Goal: Information Seeking & Learning: Learn about a topic

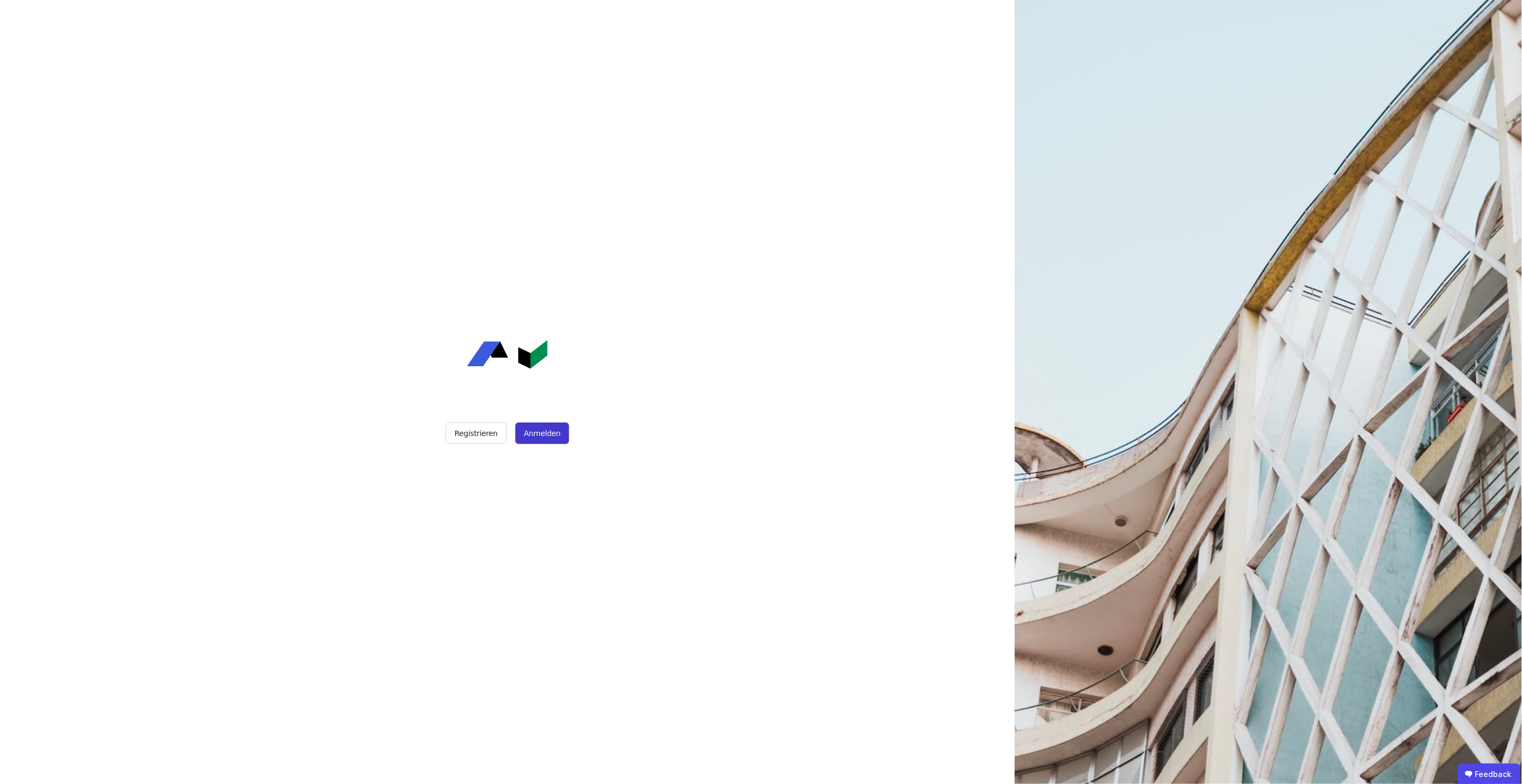
click at [547, 430] on button "Anmelden" at bounding box center [542, 433] width 54 height 21
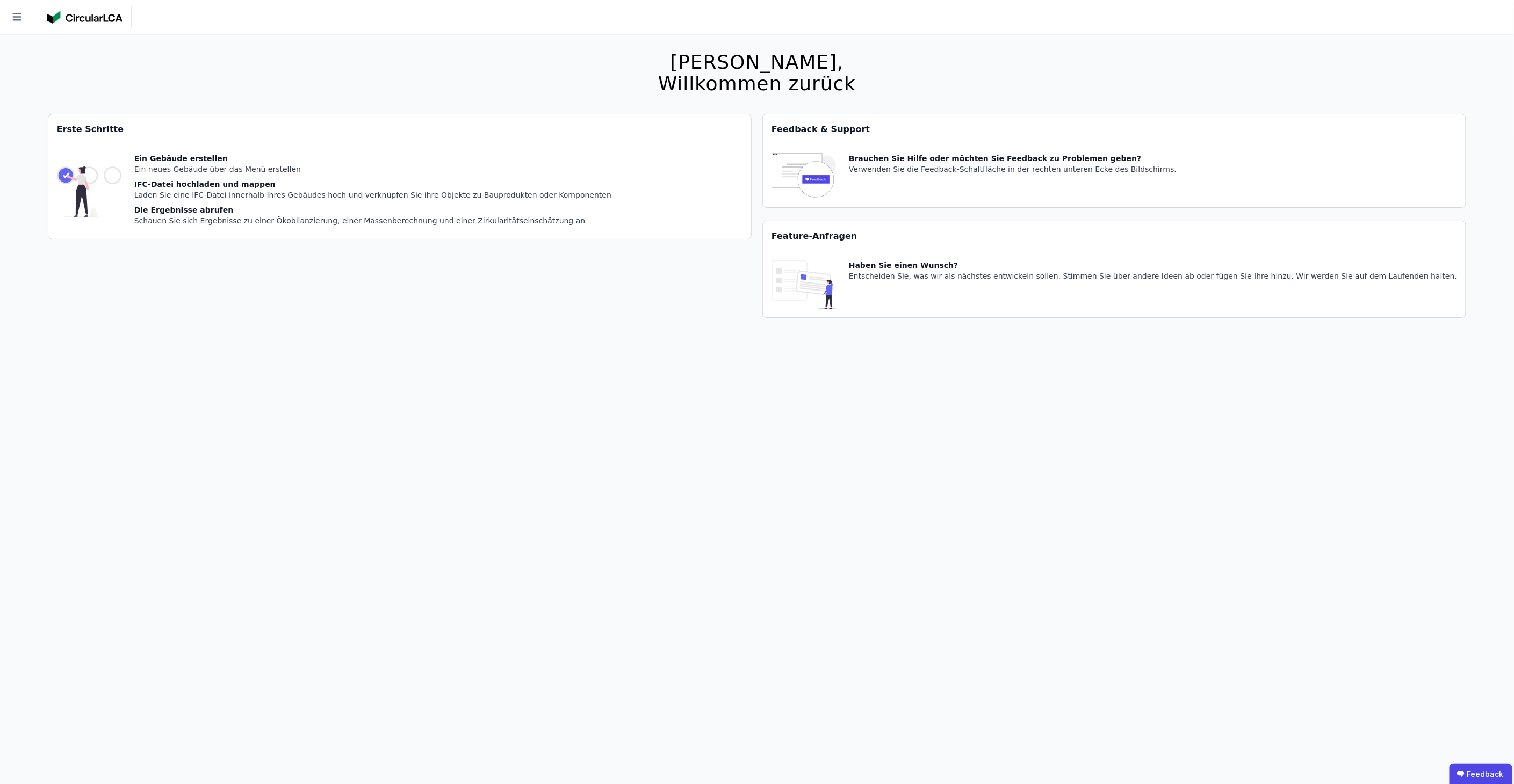
click at [21, 14] on icon at bounding box center [16, 16] width 34 height 34
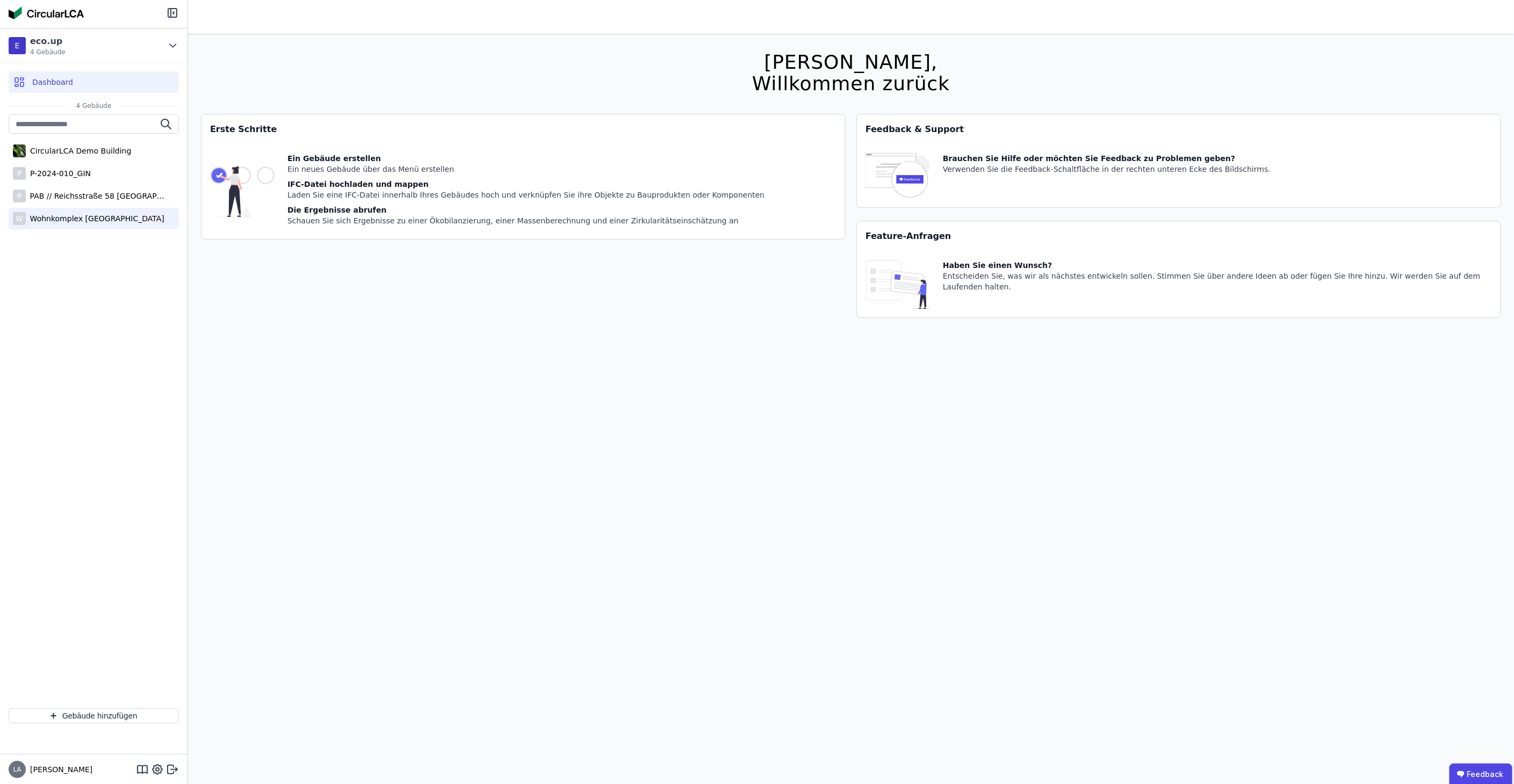
click at [115, 219] on div "Wohnkomplex Stabenweg Haus 2" at bounding box center [95, 218] width 139 height 11
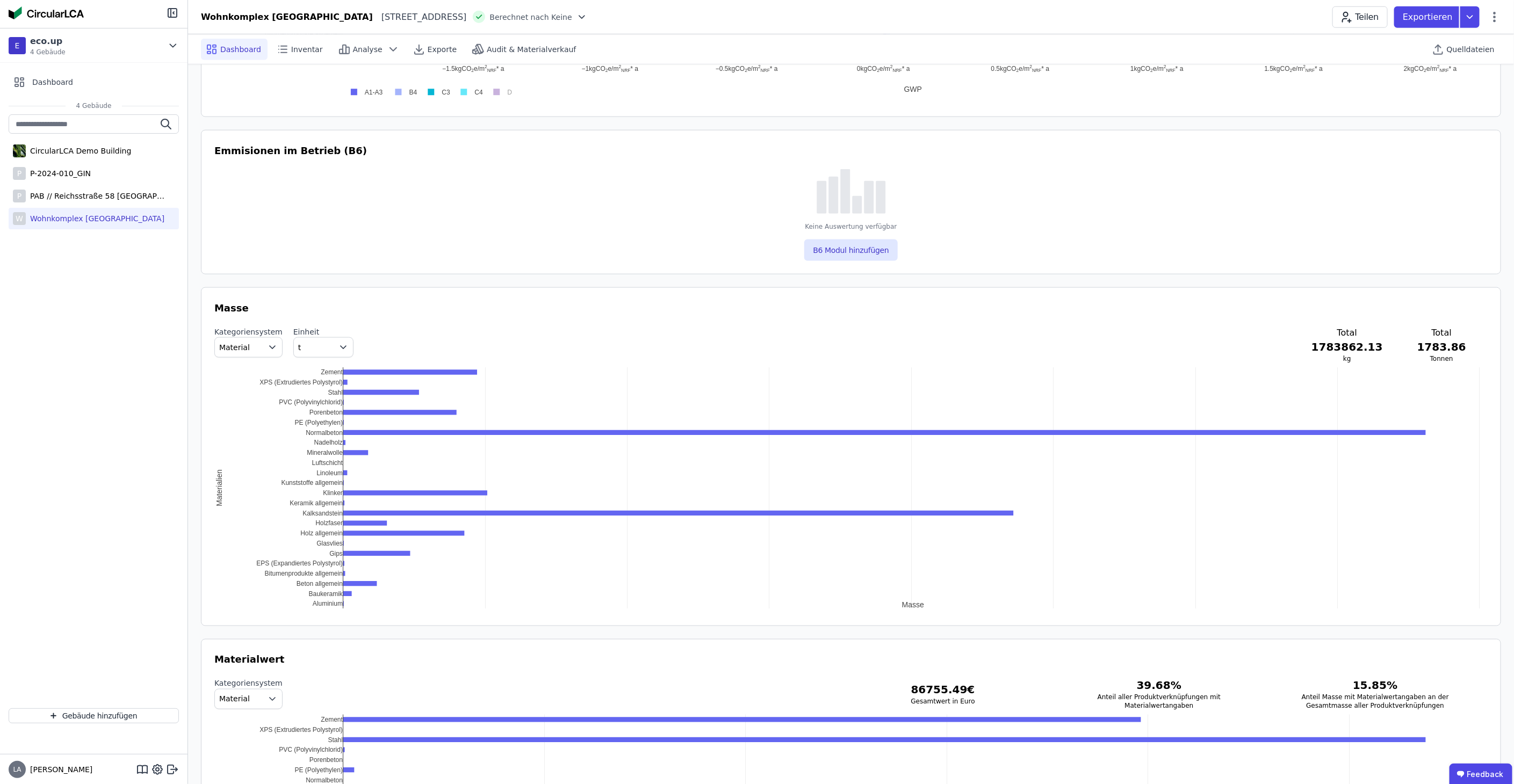
scroll to position [1066, 0]
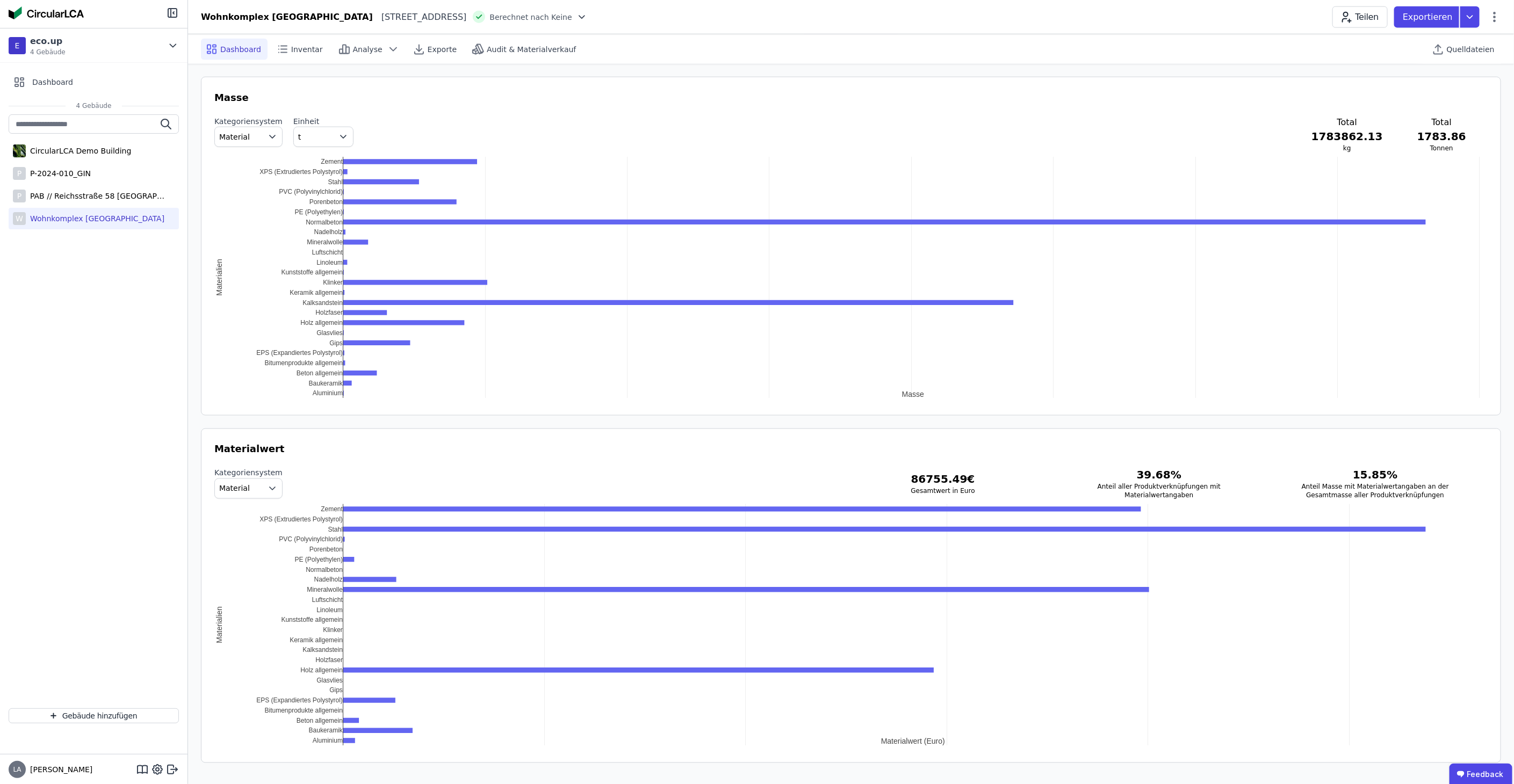
click at [983, 474] on h3 "86755.49 €" at bounding box center [943, 479] width 182 height 15
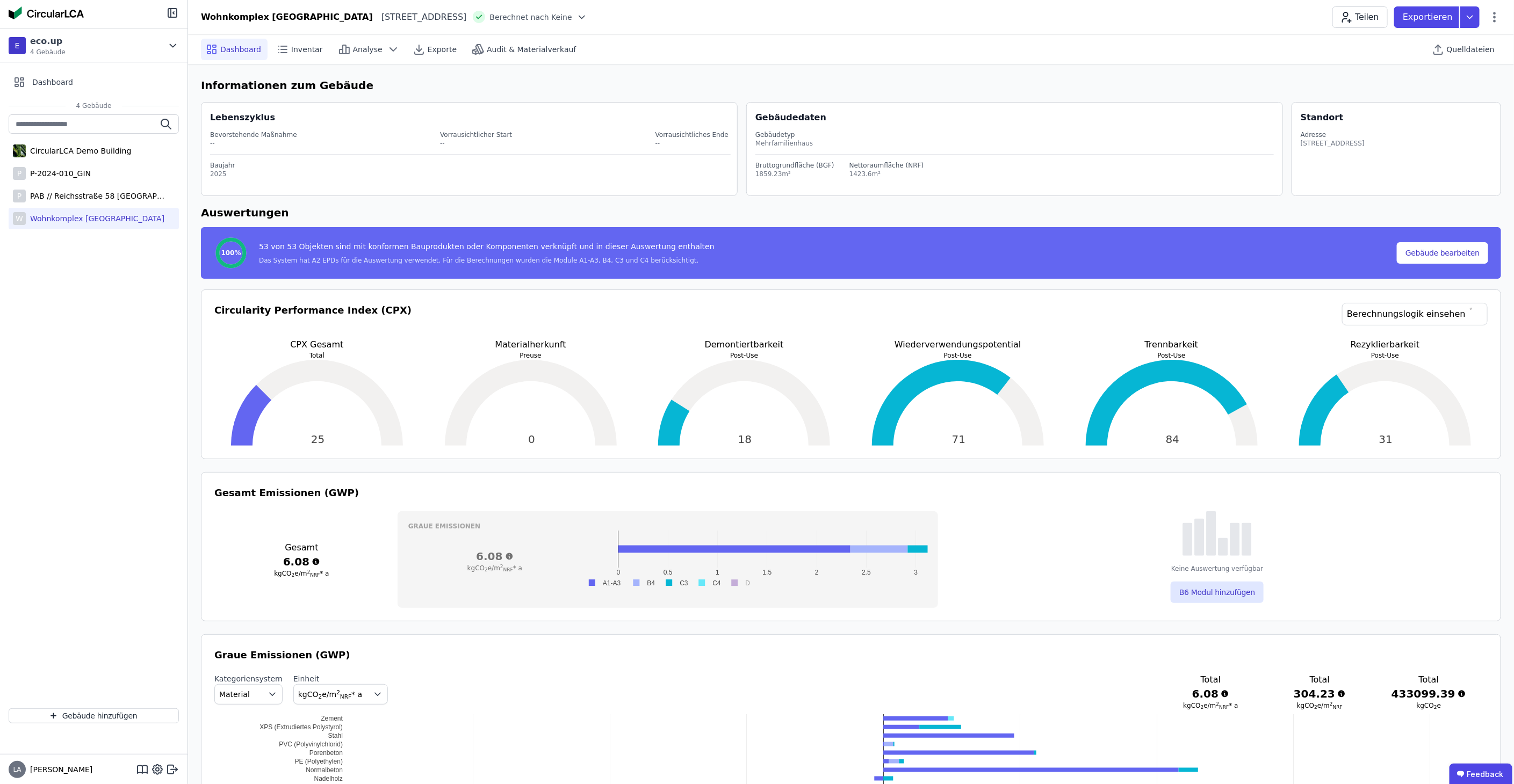
scroll to position [59, 0]
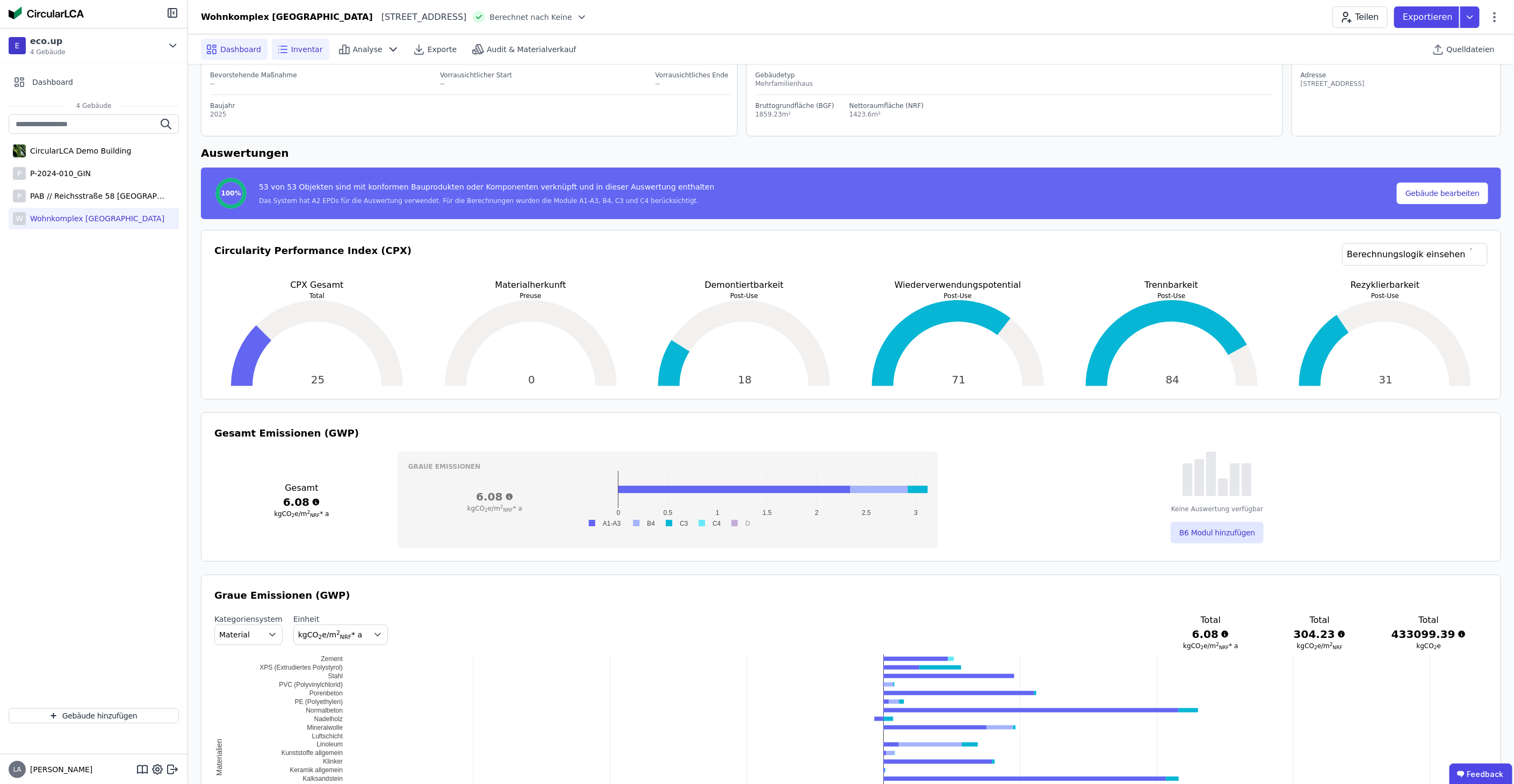
click at [304, 52] on span "Inventar" at bounding box center [307, 49] width 31 height 11
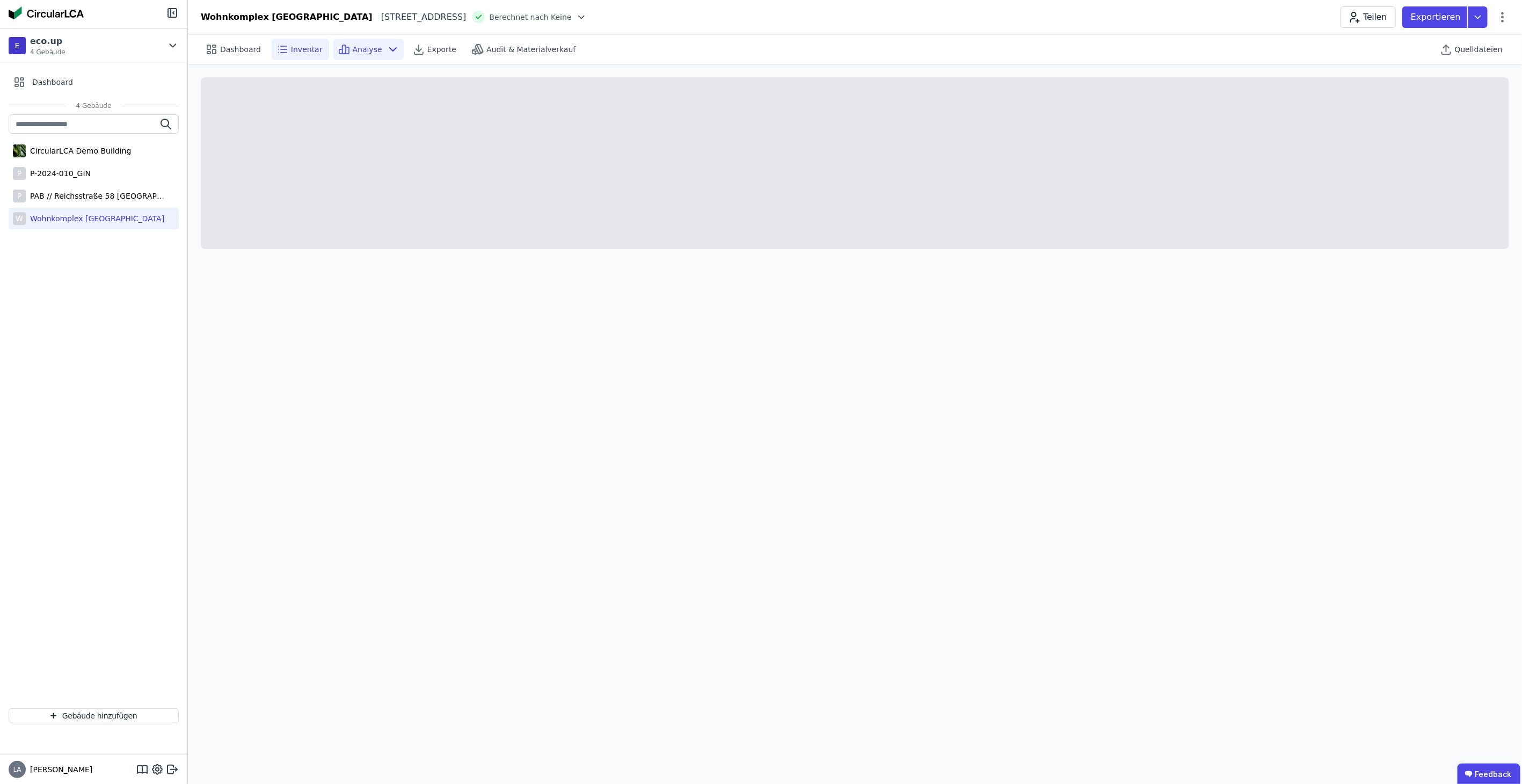
click at [360, 47] on span "Analyse" at bounding box center [368, 49] width 30 height 11
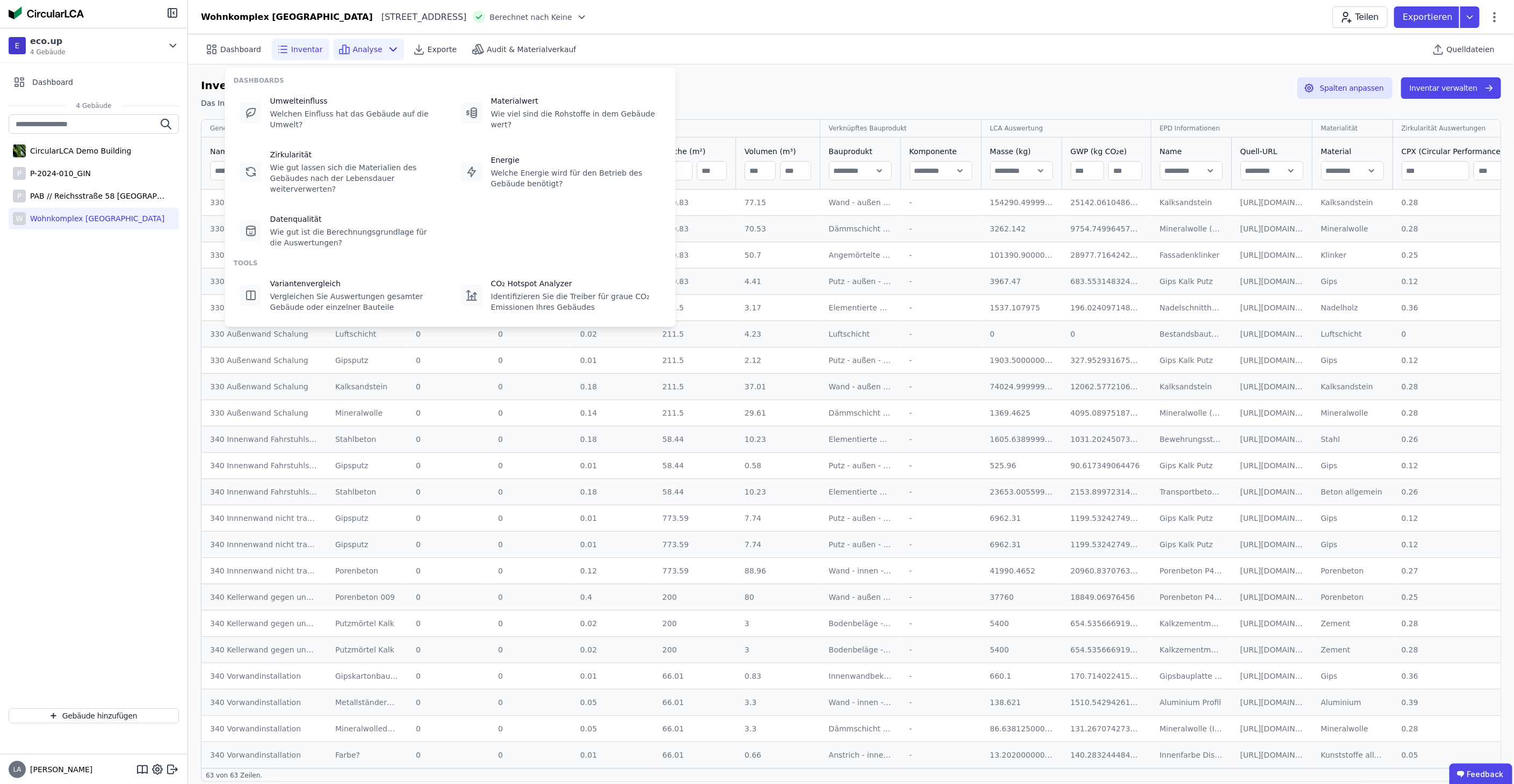
click at [374, 45] on div "Analyse" at bounding box center [369, 49] width 70 height 21
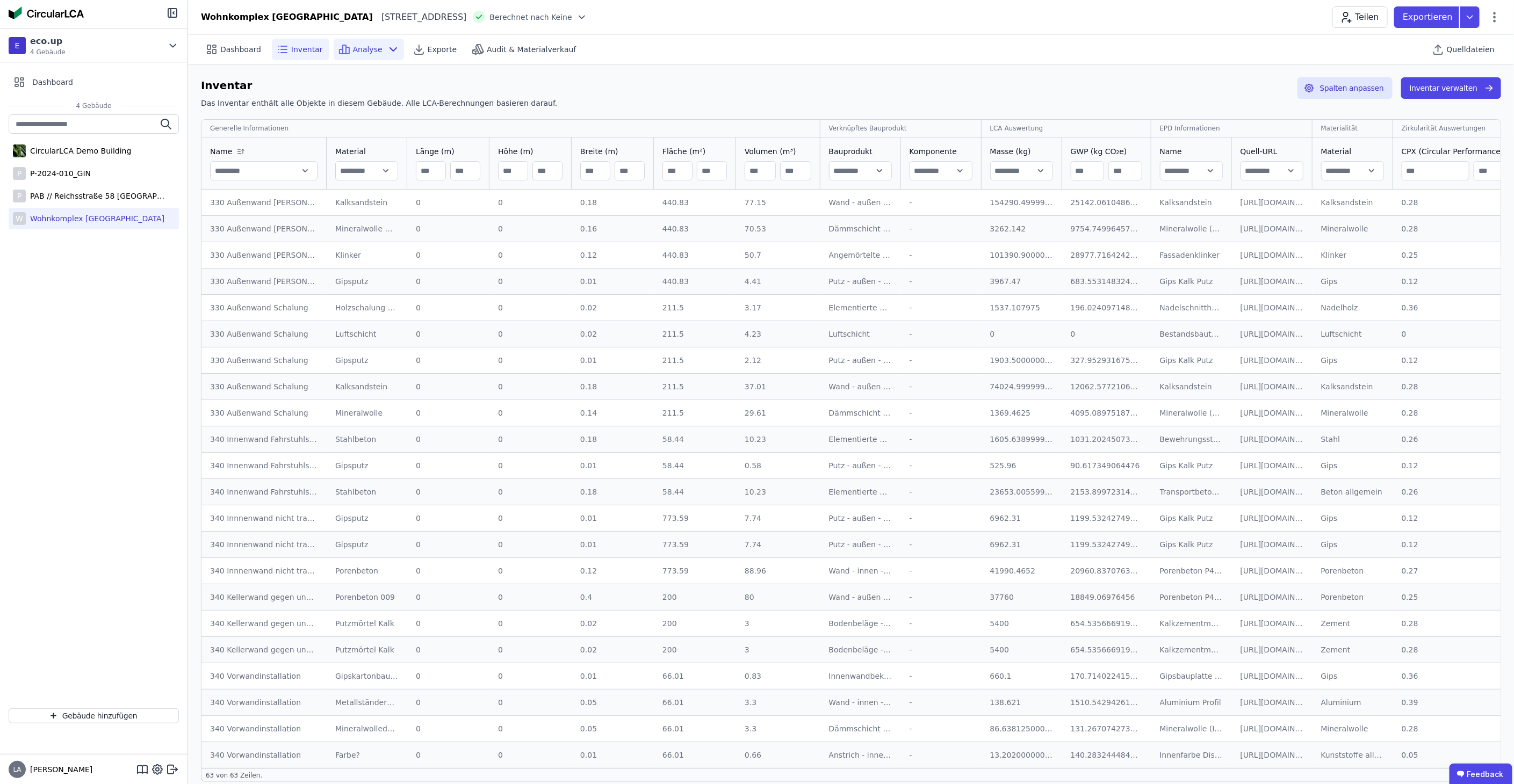
click at [387, 50] on icon at bounding box center [393, 49] width 13 height 13
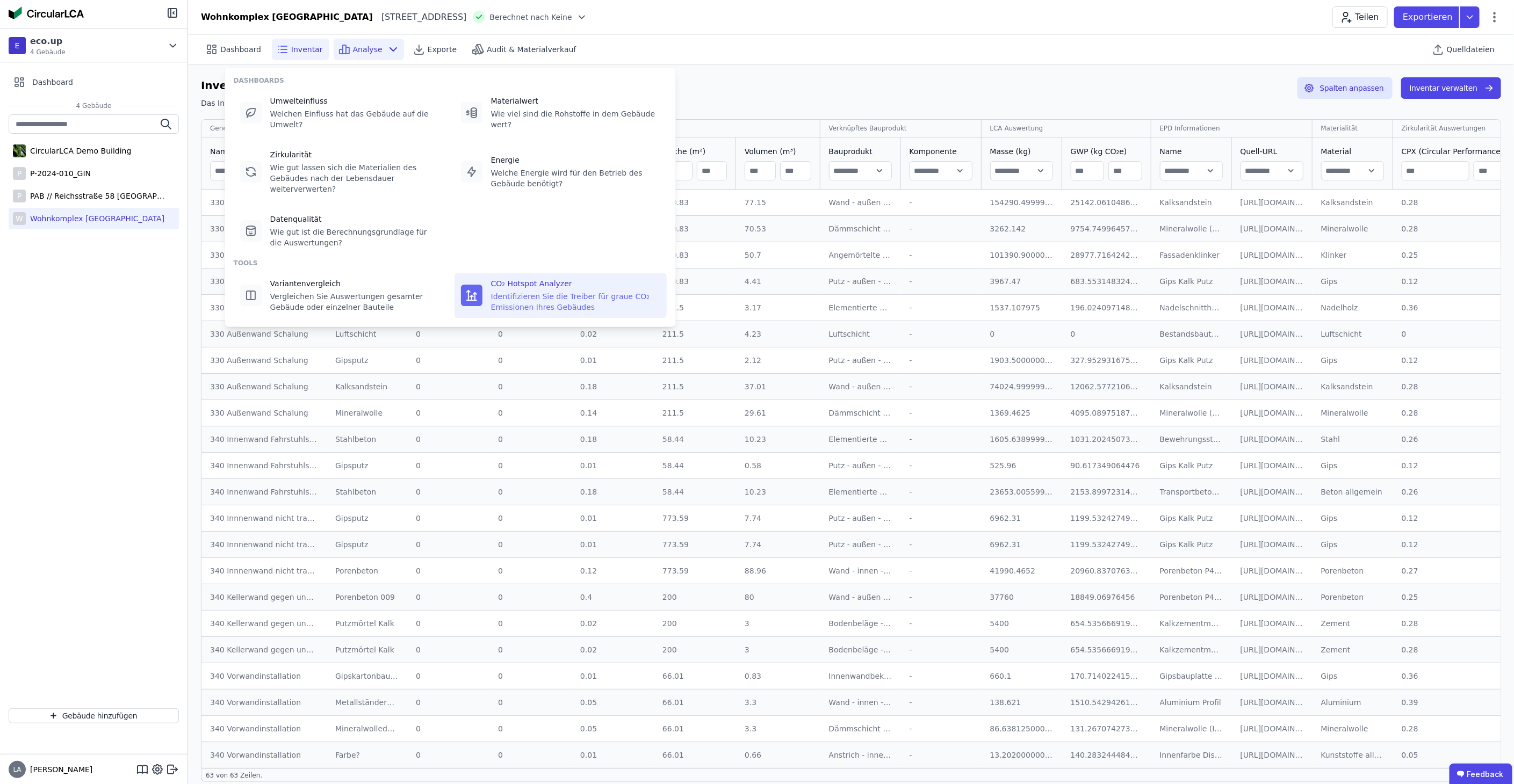
click at [499, 291] on div "Identifizieren Sie die Treiber für graue CO₂ Emissionen Ihres Gebäudes" at bounding box center [575, 301] width 169 height 21
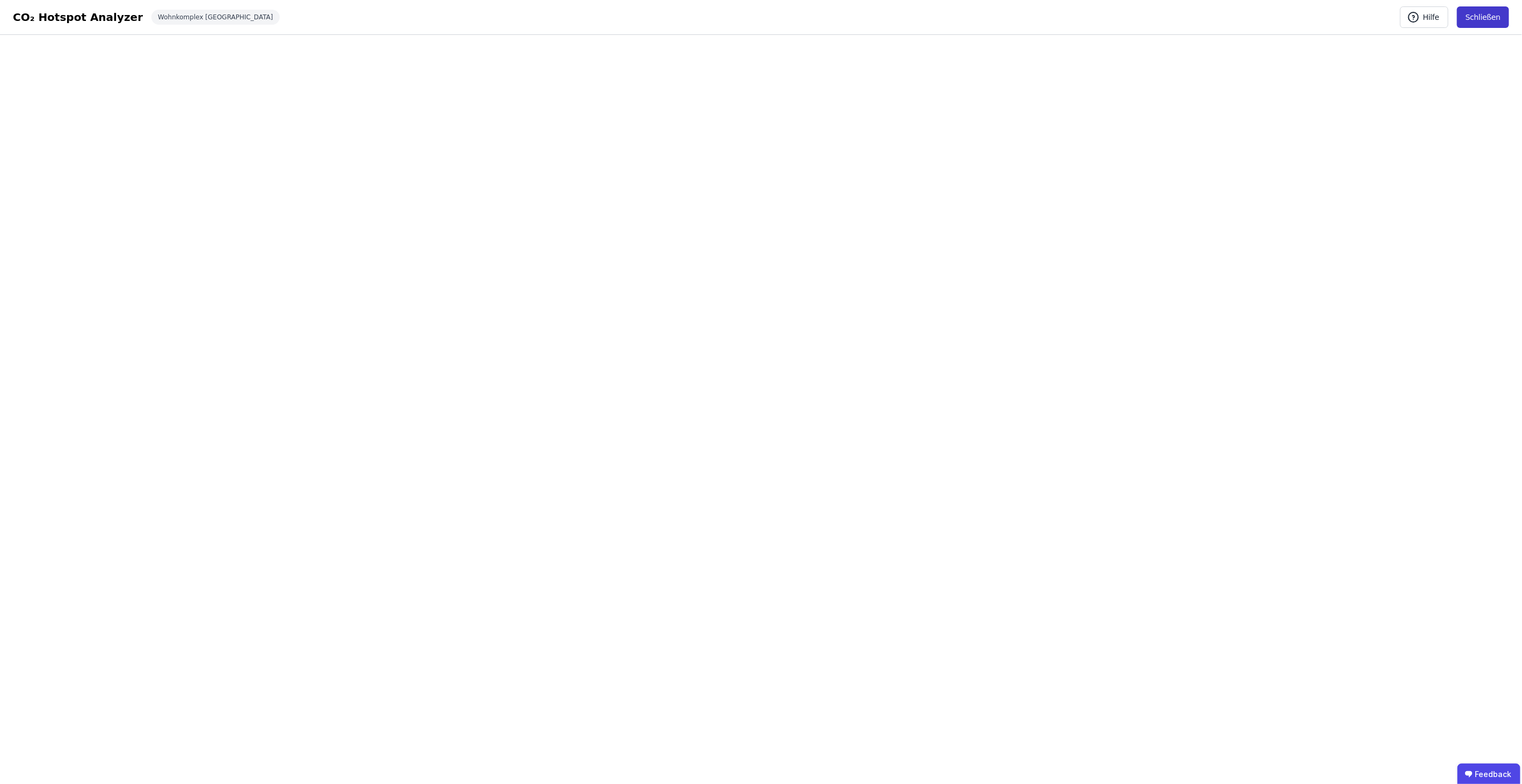
click at [1491, 18] on button "Schließen" at bounding box center [1483, 16] width 52 height 21
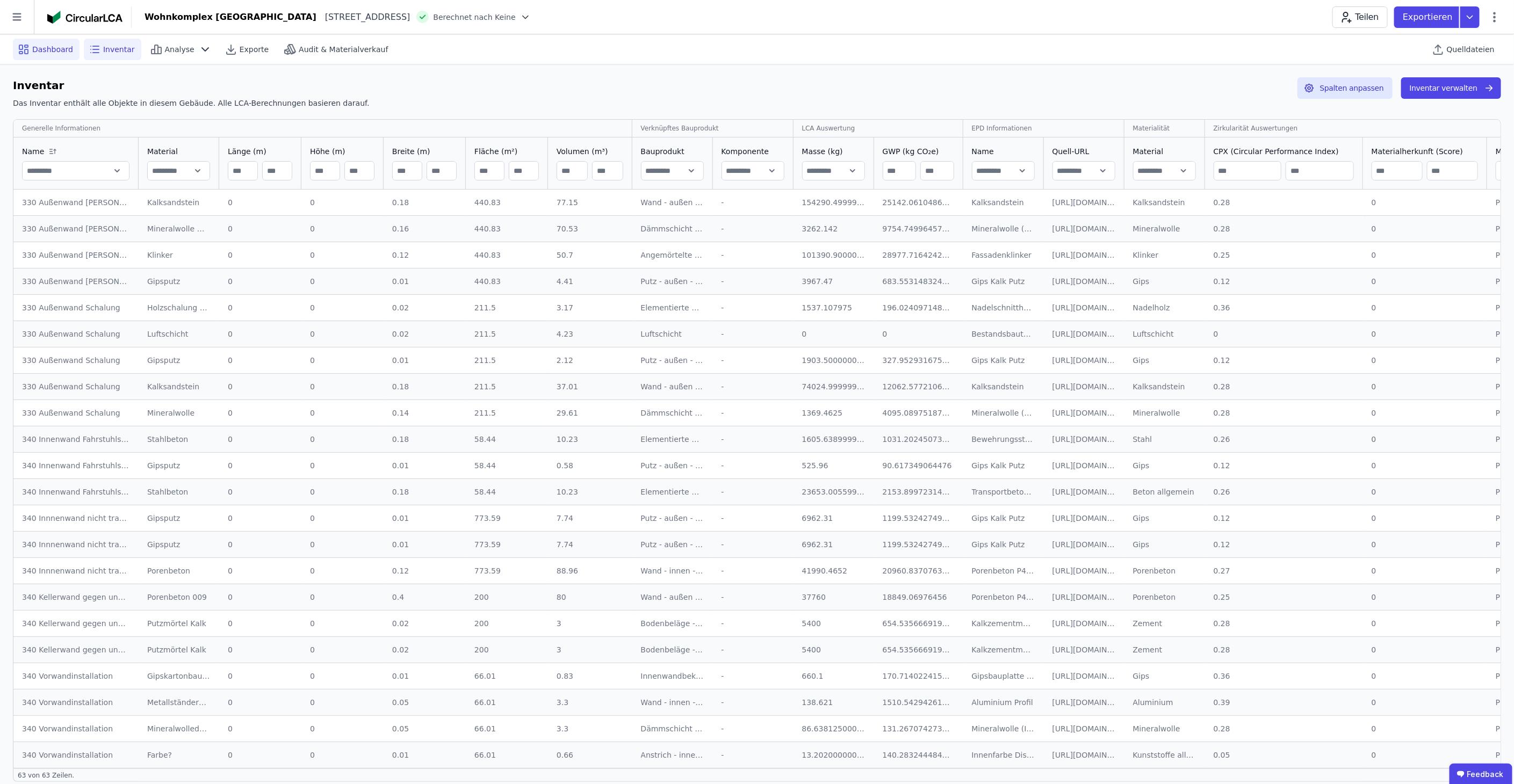
click at [55, 44] on span "Dashboard" at bounding box center [52, 49] width 41 height 11
